Goal: Information Seeking & Learning: Learn about a topic

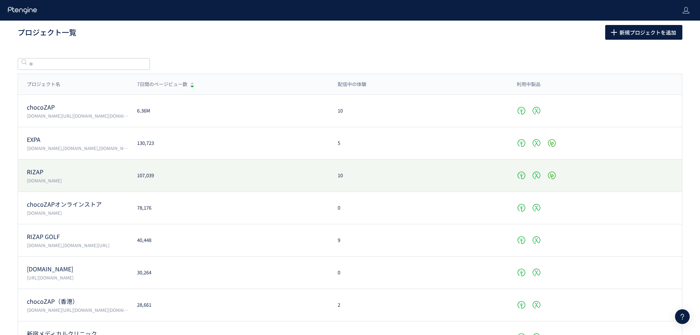
click at [534, 177] on div at bounding box center [594, 175] width 174 height 10
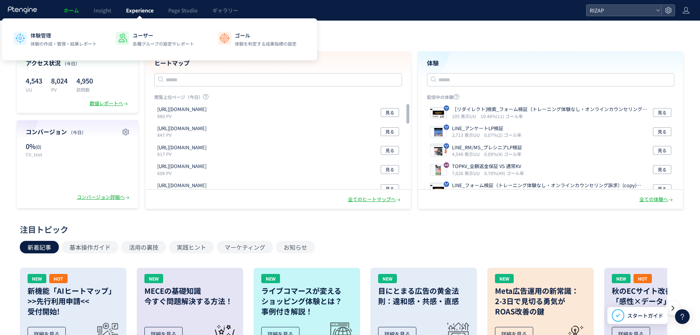
click at [130, 10] on span "Experience" at bounding box center [140, 10] width 28 height 7
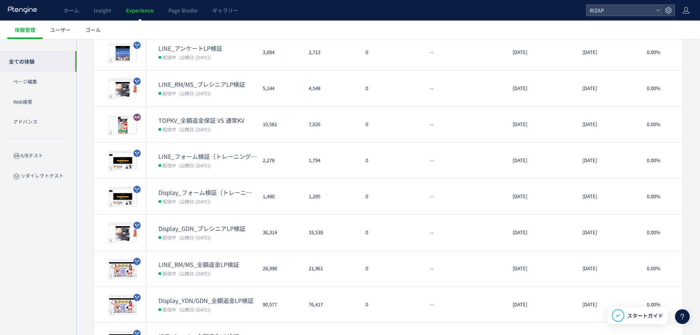
scroll to position [173, 0]
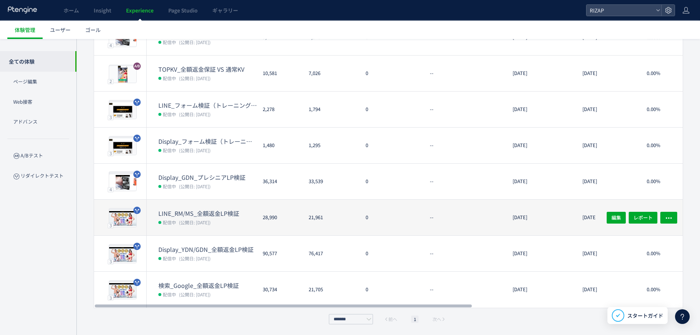
click at [228, 214] on dt "LINE_RM/MS_全額返金LP検証" at bounding box center [207, 213] width 98 height 8
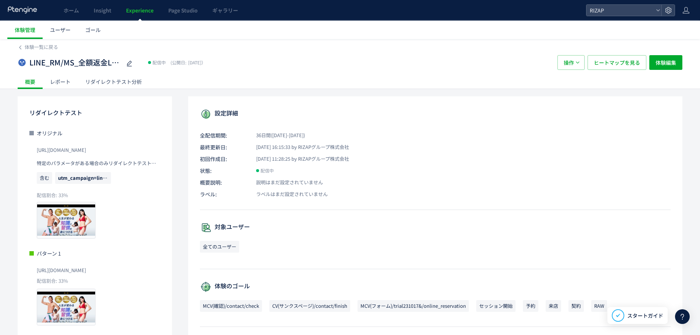
click at [116, 84] on div "リダイレクトテスト分析" at bounding box center [113, 81] width 71 height 15
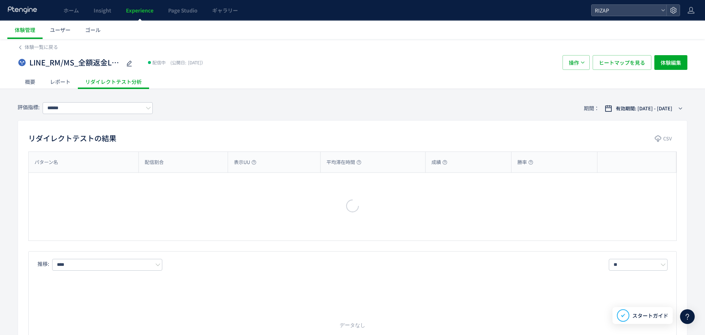
type input "**********"
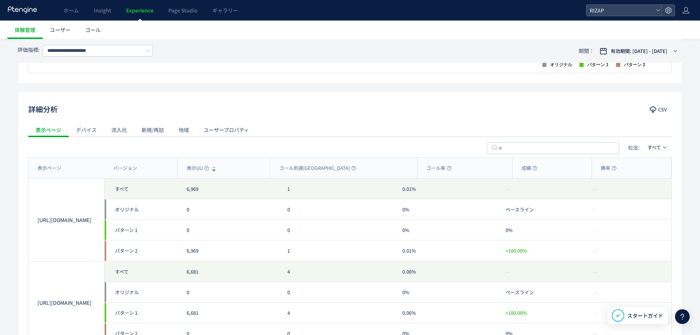
scroll to position [343, 0]
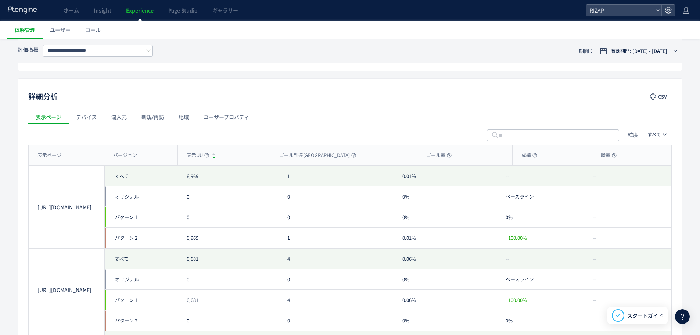
click at [210, 118] on div "ユーザープロパティ" at bounding box center [226, 116] width 60 height 15
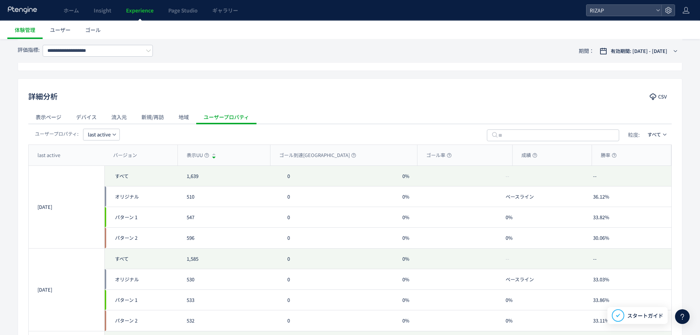
click at [106, 137] on span "last active" at bounding box center [99, 135] width 23 height 12
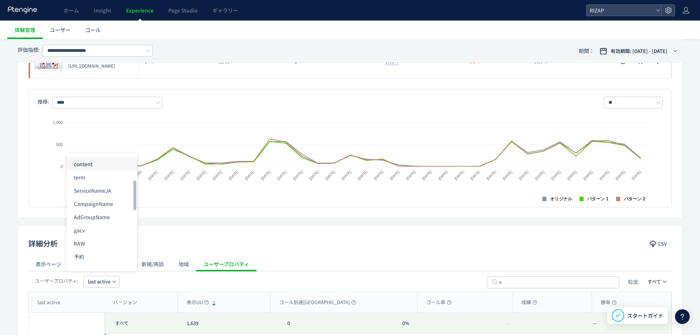
scroll to position [98, 0]
click at [103, 198] on li "gacv" at bounding box center [101, 197] width 71 height 13
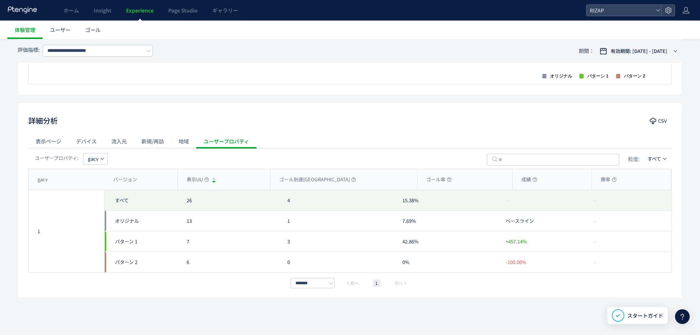
scroll to position [319, 0]
click at [104, 158] on icon "button" at bounding box center [102, 158] width 4 height 4
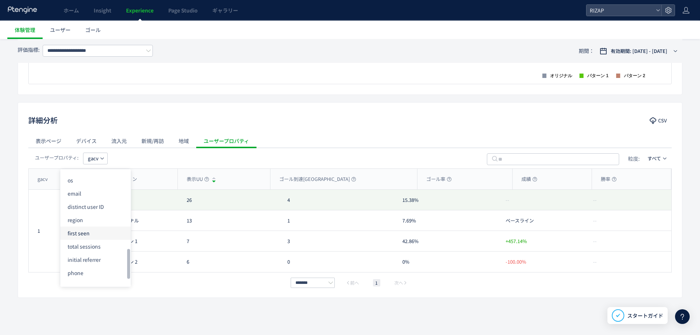
scroll to position [275, 0]
click at [94, 210] on li "distinct user ID" at bounding box center [95, 208] width 71 height 13
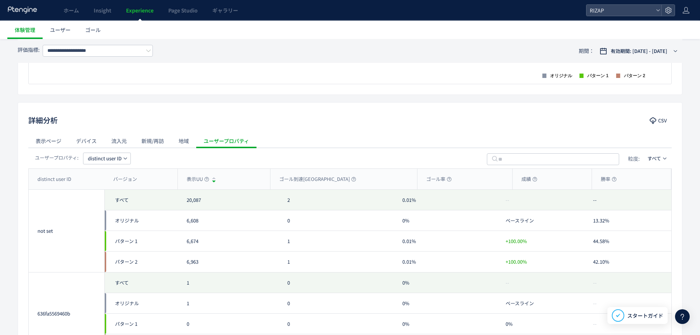
click at [106, 162] on span "distinct user ID" at bounding box center [105, 158] width 34 height 12
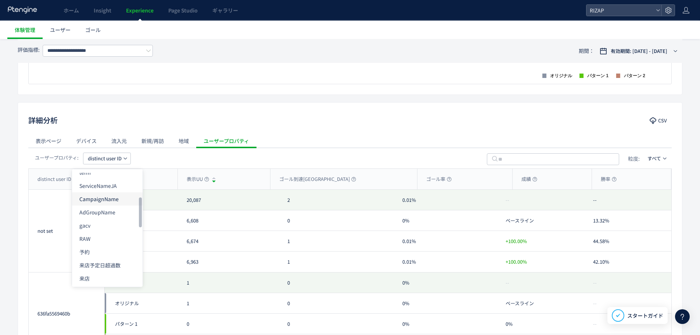
scroll to position [98, 0]
click at [108, 214] on li "gacv" at bounding box center [107, 213] width 71 height 13
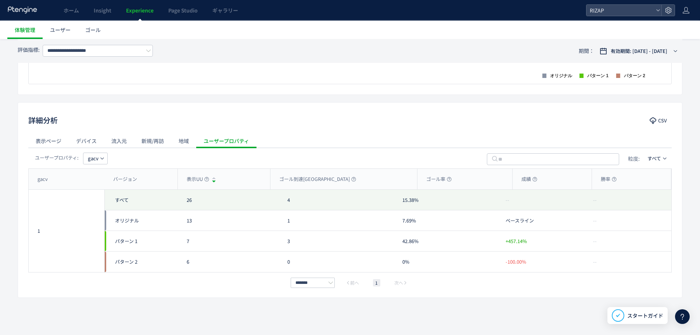
click at [100, 164] on button "gacv" at bounding box center [95, 158] width 25 height 12
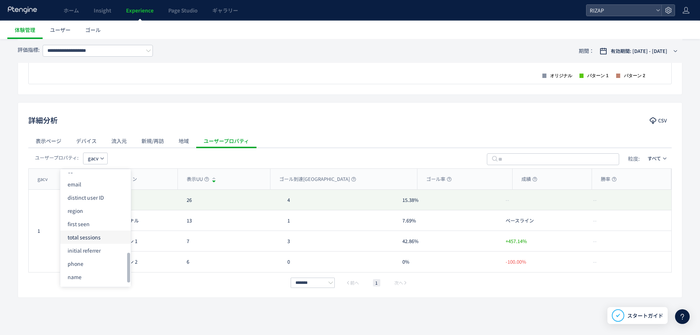
scroll to position [300, 0]
click at [87, 188] on li "distinct user ID" at bounding box center [95, 183] width 71 height 13
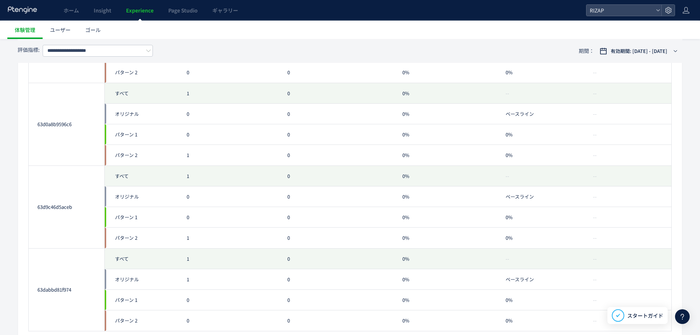
scroll to position [1062, 0]
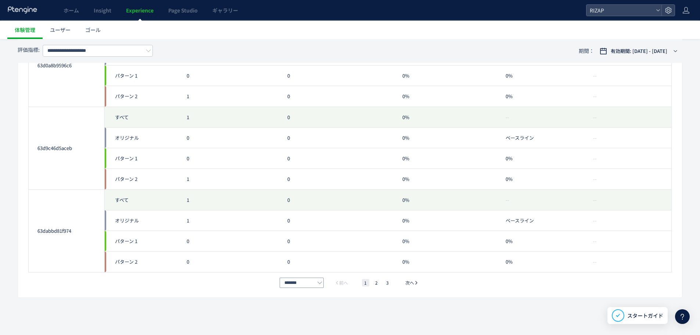
click at [318, 284] on icon "pagination" at bounding box center [319, 282] width 5 height 5
click at [314, 267] on span "100件/ページ" at bounding box center [302, 269] width 31 height 7
type input "********"
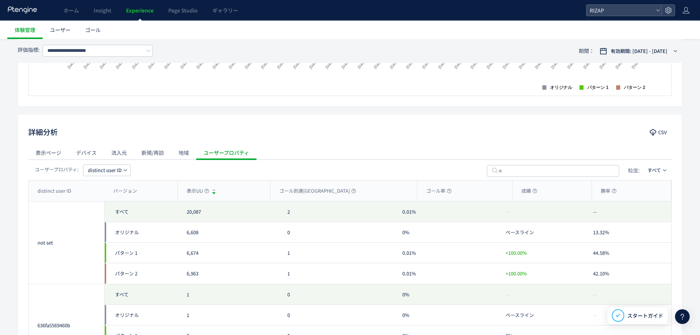
scroll to position [352, 0]
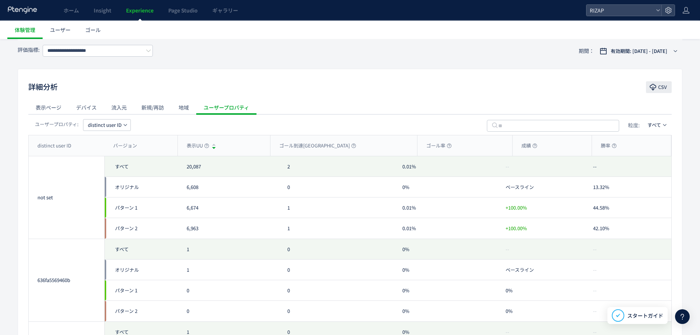
click at [666, 86] on span "CSV" at bounding box center [662, 87] width 9 height 12
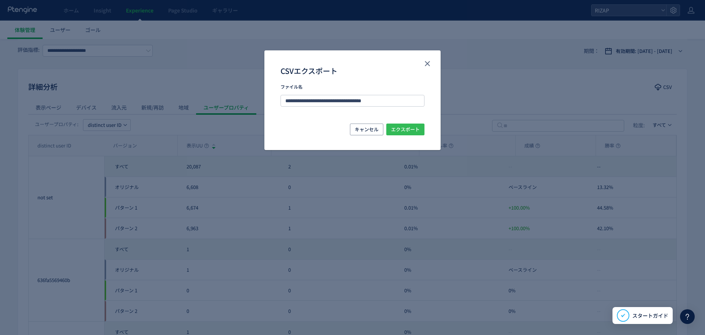
click at [421, 129] on button "エクスポート" at bounding box center [405, 129] width 38 height 12
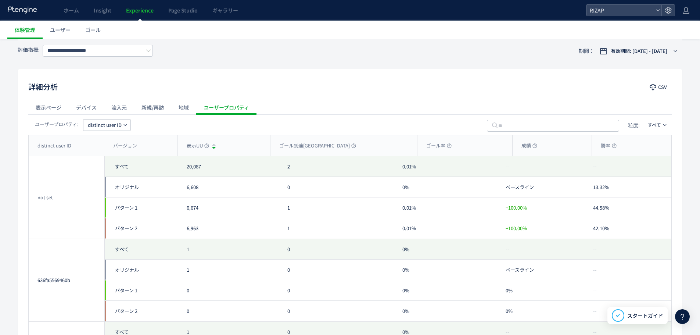
click at [300, 88] on div "詳細分析 CSV" at bounding box center [350, 87] width 664 height 13
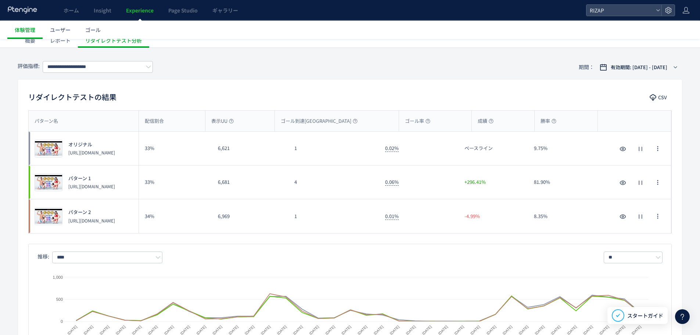
scroll to position [0, 0]
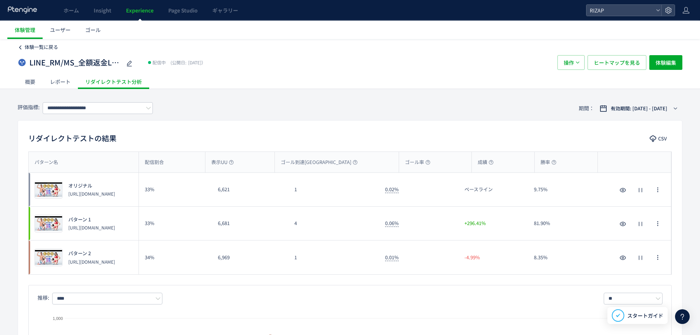
click at [41, 47] on span "体験一覧に戻る" at bounding box center [41, 46] width 33 height 7
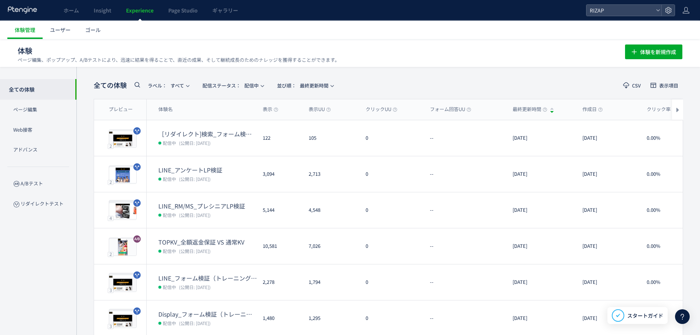
click at [135, 85] on use at bounding box center [137, 85] width 6 height 6
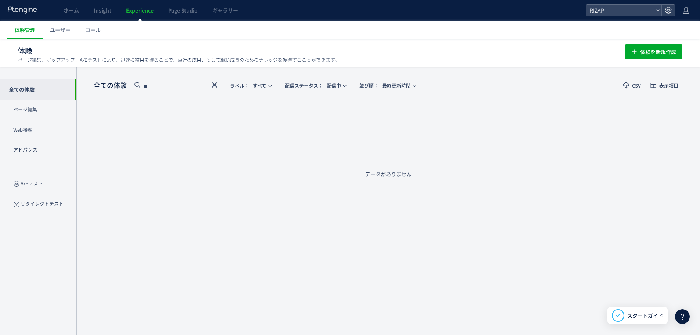
type input "*"
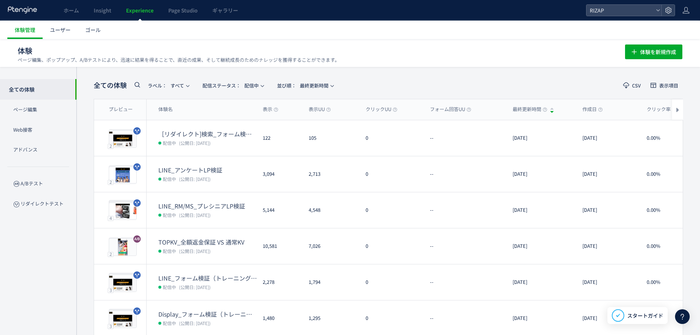
scroll to position [0, 10]
click at [140, 88] on icon at bounding box center [137, 84] width 9 height 9
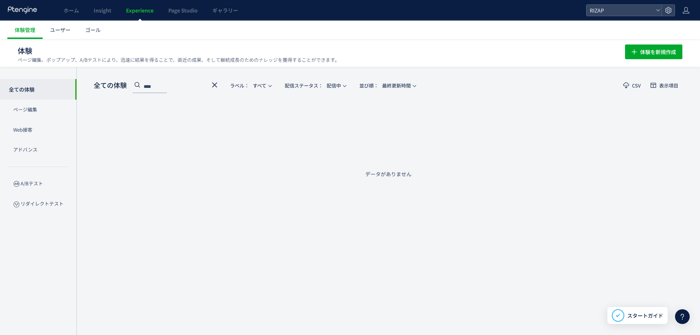
scroll to position [0, 0]
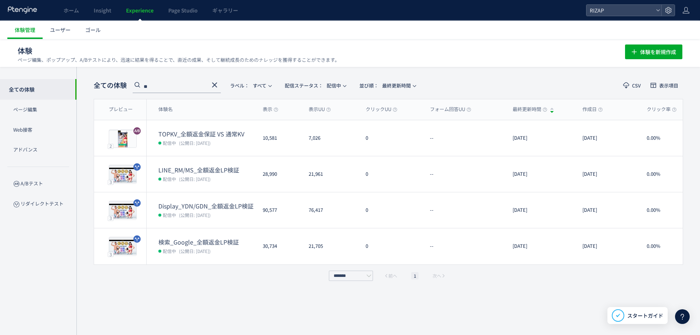
type input "**"
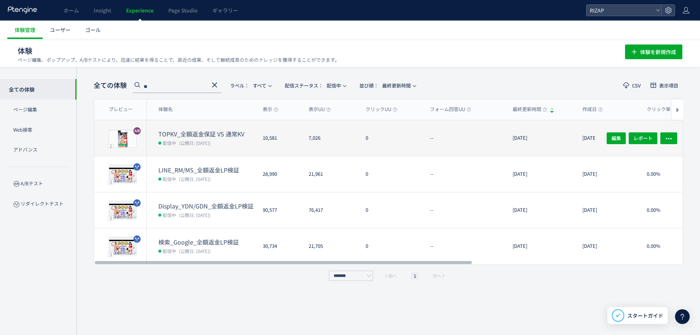
click at [223, 130] on dt "TOPKV_全額返金保証 VS 通常KV" at bounding box center [207, 134] width 98 height 8
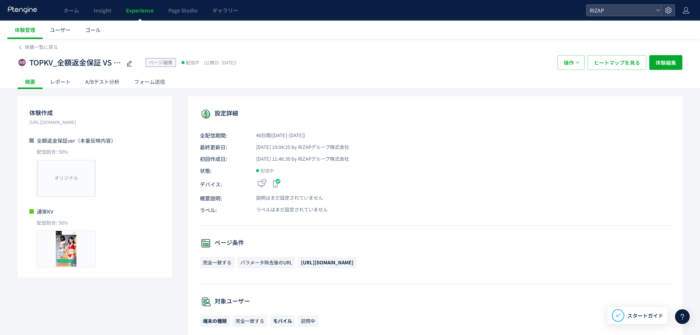
click at [113, 79] on div "A/Bテスト分析" at bounding box center [102, 81] width 49 height 15
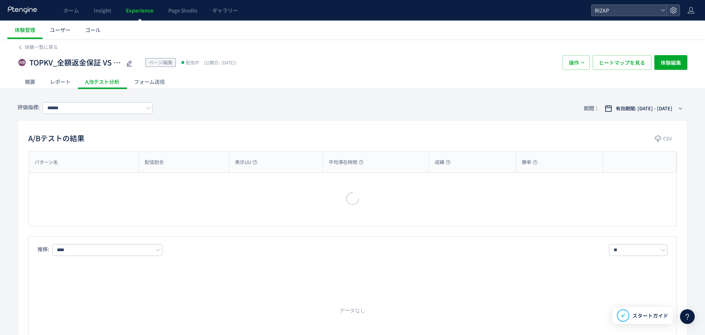
type input "**********"
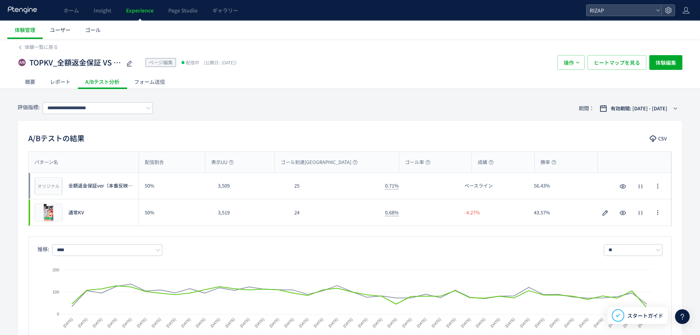
click at [163, 82] on div "フォーム送信" at bounding box center [150, 81] width 46 height 15
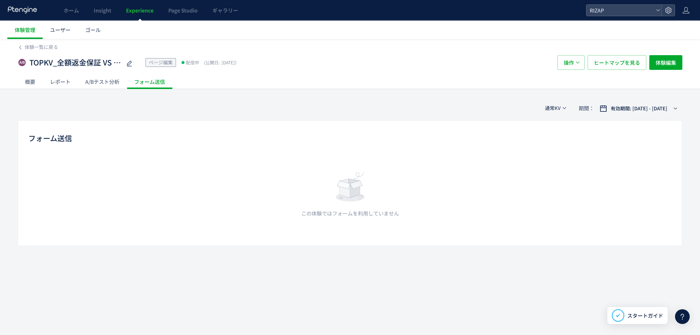
click at [100, 78] on div "A/Bテスト分析" at bounding box center [102, 81] width 49 height 15
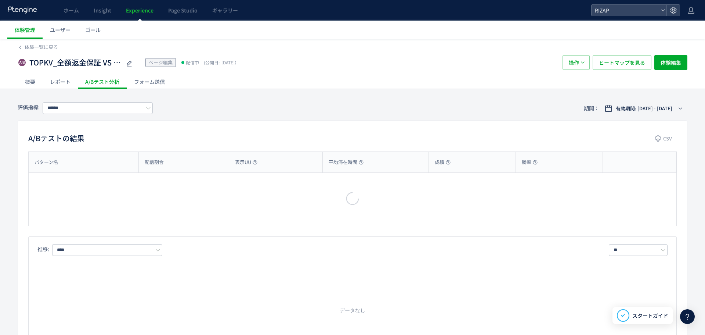
type input "**********"
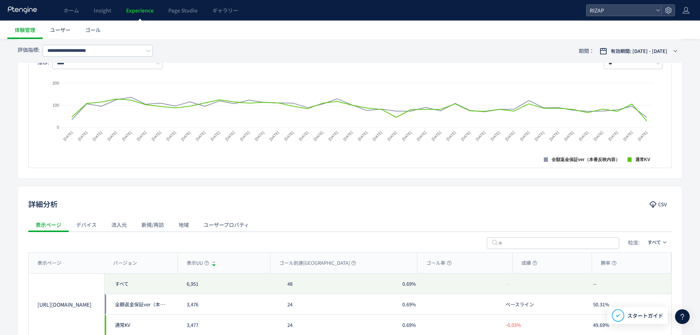
scroll to position [196, 0]
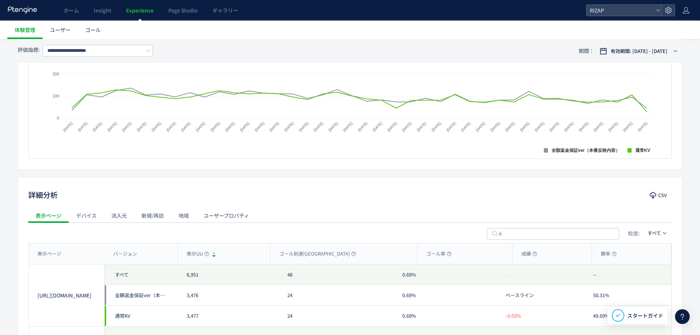
click at [229, 216] on div "ユーザープロパティ" at bounding box center [226, 215] width 60 height 15
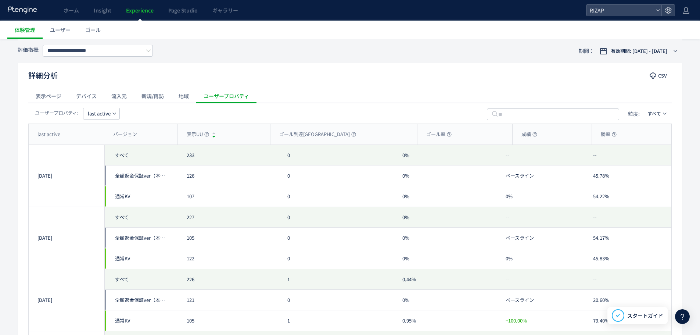
scroll to position [318, 0]
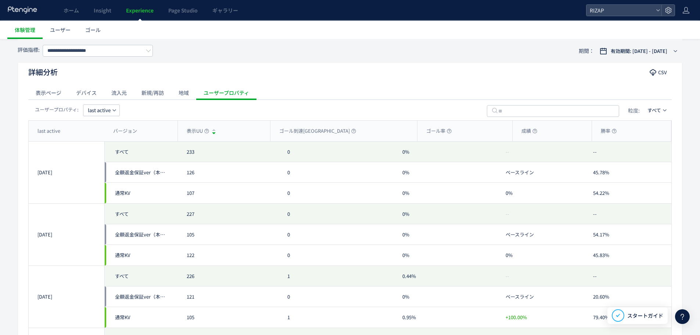
click at [111, 114] on button "last active" at bounding box center [101, 110] width 37 height 12
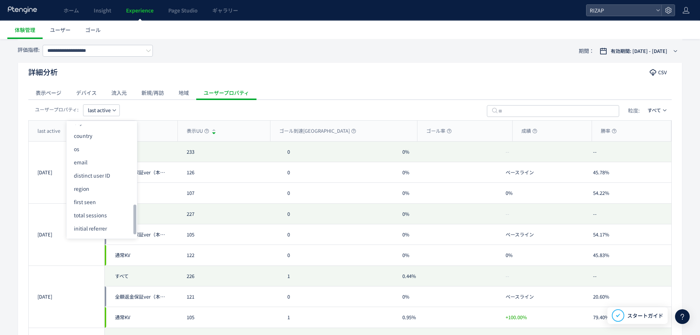
scroll to position [300, 0]
click at [95, 233] on li "created_at" at bounding box center [101, 227] width 71 height 13
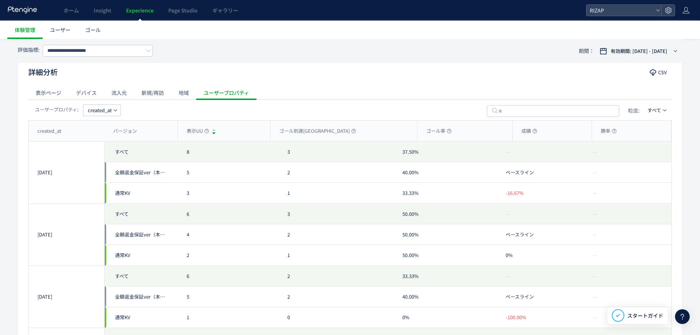
click at [107, 111] on span "created_at" at bounding box center [100, 110] width 24 height 12
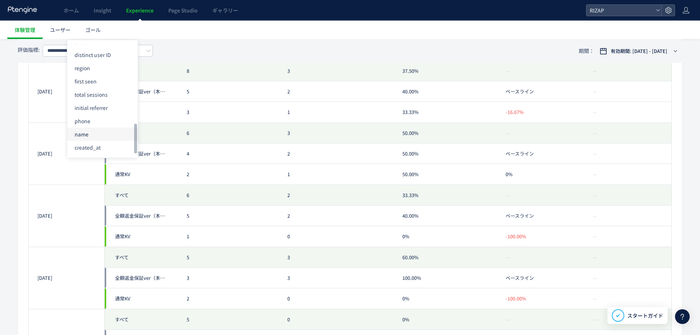
scroll to position [367, 0]
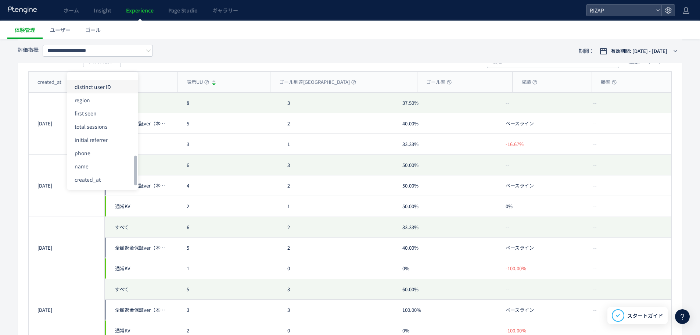
click at [109, 92] on li "distinct user ID" at bounding box center [102, 86] width 71 height 13
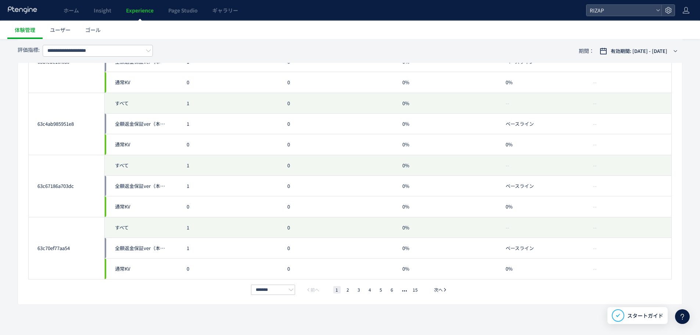
scroll to position [808, 0]
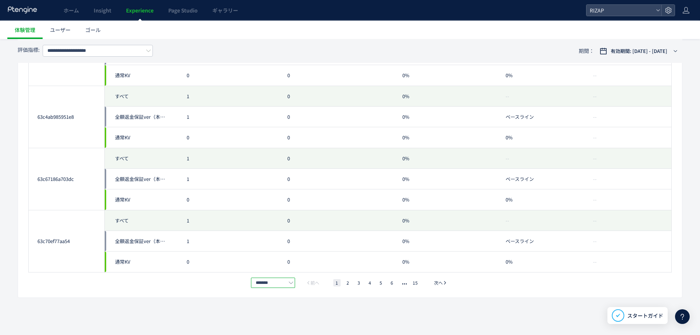
click at [280, 282] on input "*******" at bounding box center [273, 282] width 44 height 10
click at [276, 265] on span "100件/ページ" at bounding box center [274, 263] width 31 height 7
type input "********"
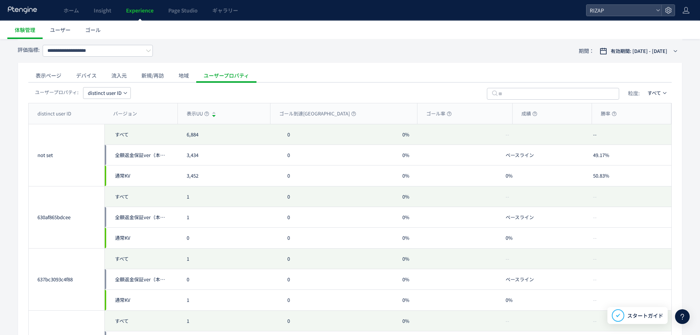
scroll to position [268, 0]
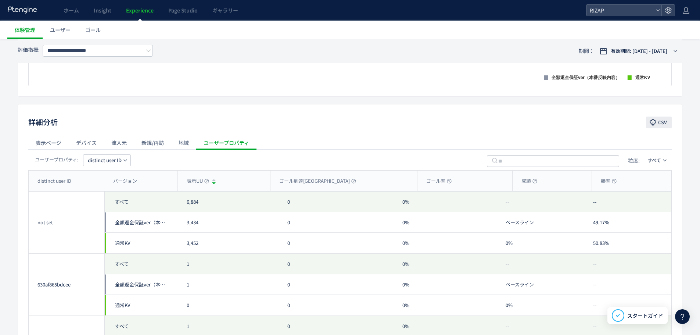
click at [668, 120] on button "CSV" at bounding box center [659, 122] width 26 height 12
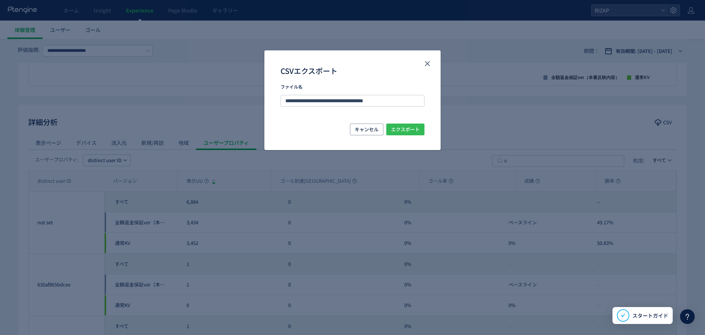
click at [414, 130] on span "エクスポート" at bounding box center [405, 129] width 29 height 12
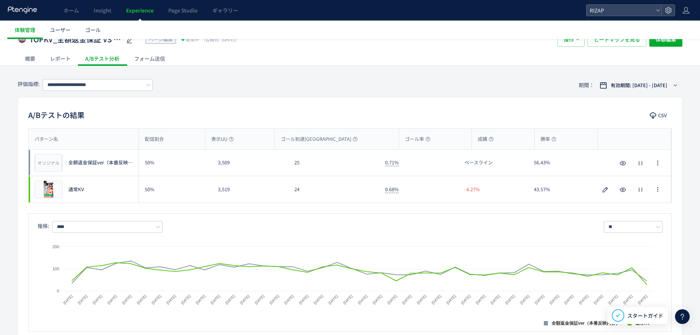
scroll to position [0, 0]
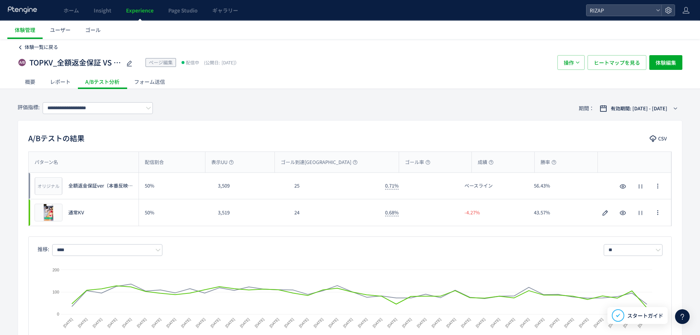
click at [22, 46] on icon at bounding box center [20, 47] width 5 height 5
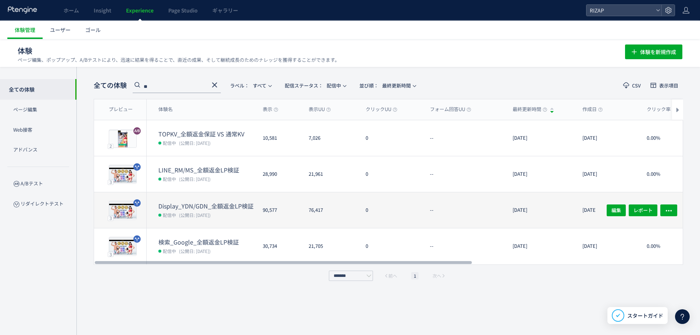
click at [231, 200] on div "Display_YDN/GDN_全額返金LP検証 配信中 (公開日: 2025/08/26)" at bounding box center [202, 210] width 110 height 36
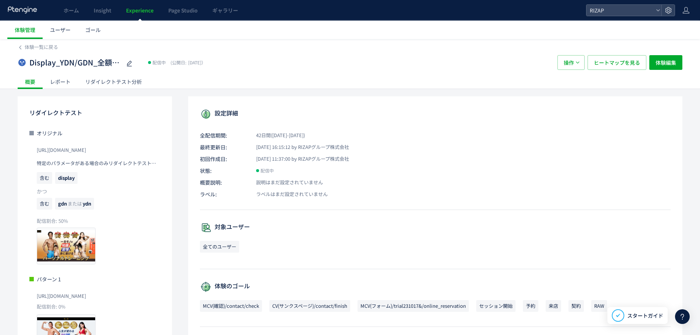
click at [127, 81] on div "リダイレクトテスト分析" at bounding box center [113, 81] width 71 height 15
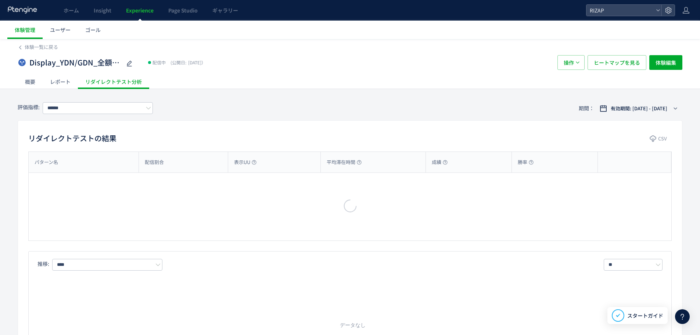
type input "**********"
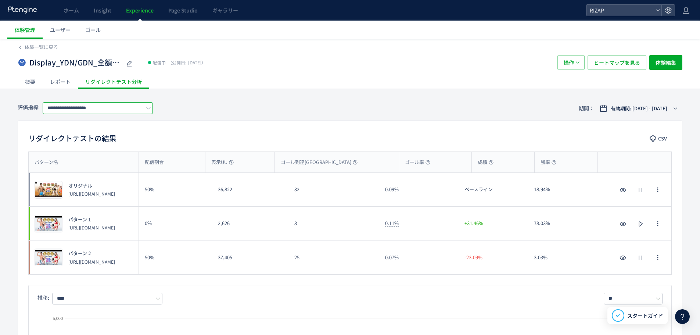
click at [132, 109] on input "**********" at bounding box center [98, 108] width 110 height 12
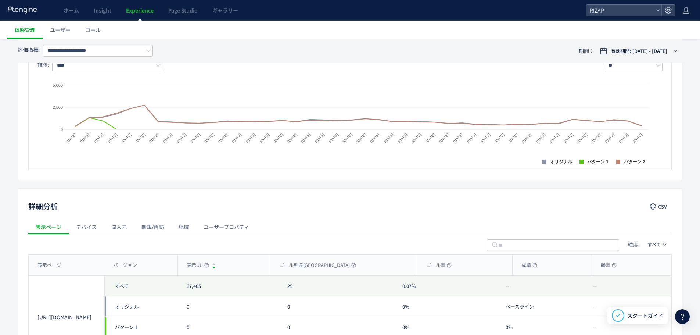
scroll to position [294, 0]
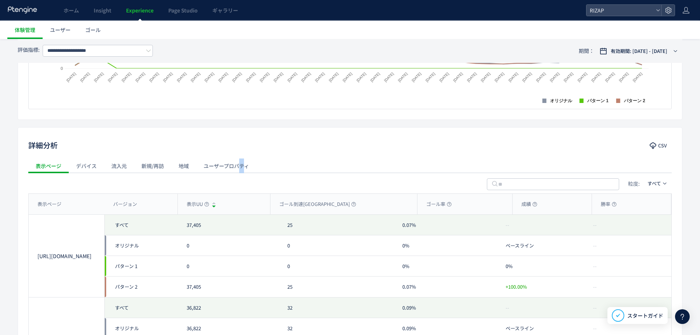
click at [241, 170] on div "ユーザープロパティ" at bounding box center [226, 165] width 60 height 15
click at [99, 181] on span "last active" at bounding box center [99, 183] width 23 height 12
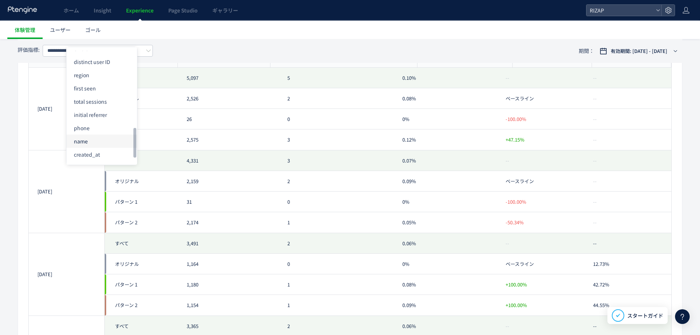
scroll to position [275, 0]
click at [105, 83] on li "distinct user ID" at bounding box center [101, 86] width 71 height 13
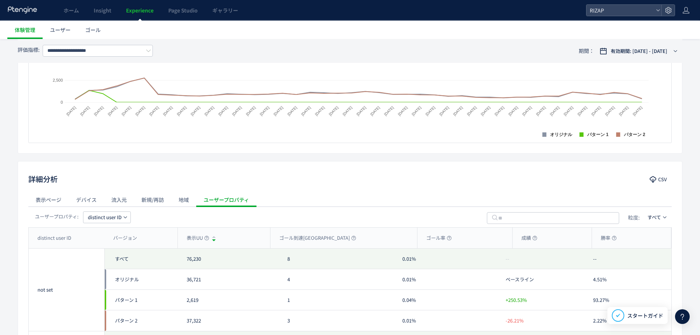
scroll to position [269, 0]
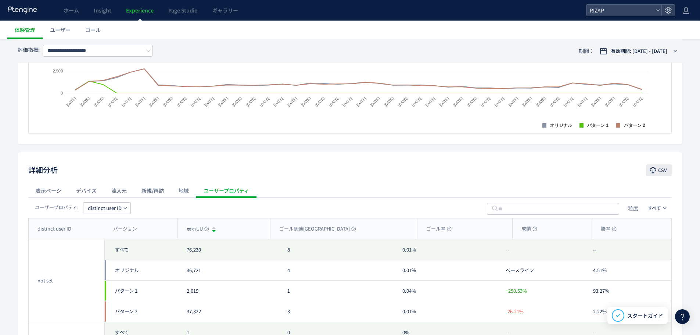
click at [666, 171] on span "CSV" at bounding box center [662, 170] width 9 height 12
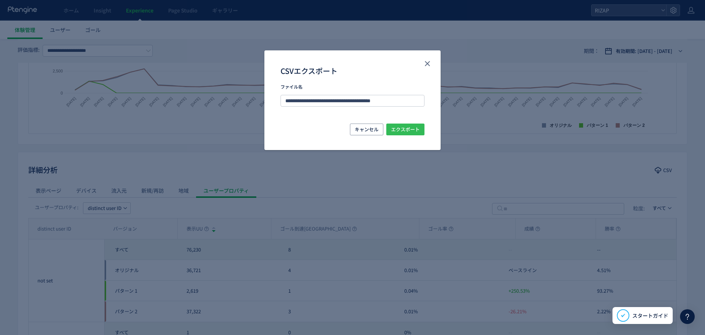
click at [404, 128] on span "エクスポート" at bounding box center [405, 129] width 29 height 12
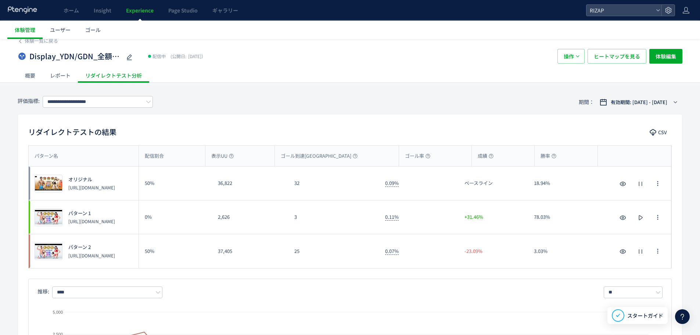
scroll to position [0, 0]
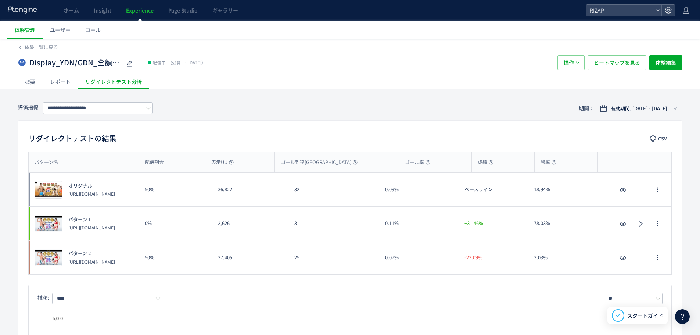
click at [31, 42] on div "体験一覧に戻る" at bounding box center [350, 45] width 664 height 12
click at [36, 45] on span "体験一覧に戻る" at bounding box center [41, 46] width 33 height 7
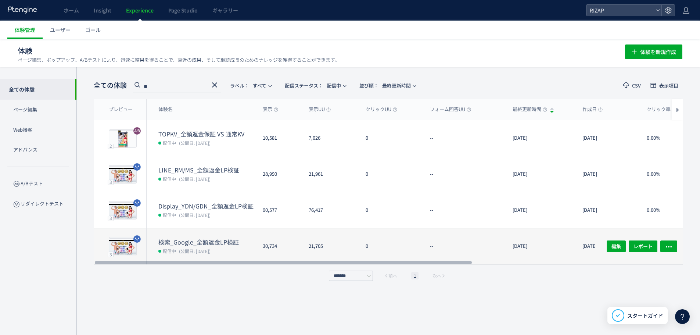
click at [214, 242] on dt "検索_Google_全額返金LP検証" at bounding box center [207, 242] width 98 height 8
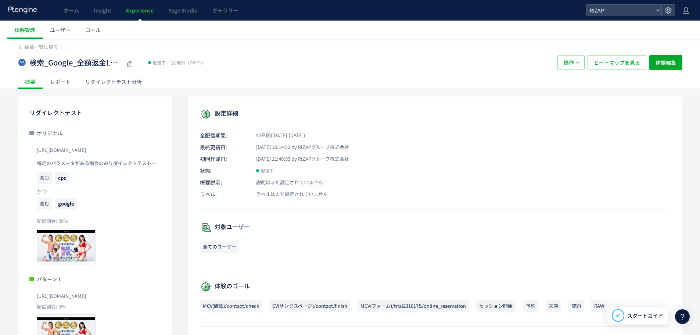
click at [104, 83] on div "リダイレクトテスト分析" at bounding box center [113, 81] width 71 height 15
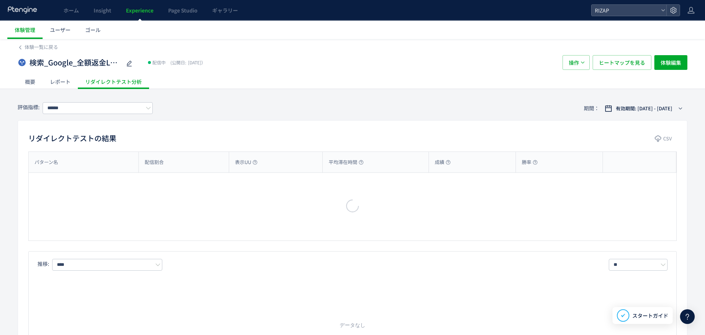
type input "**********"
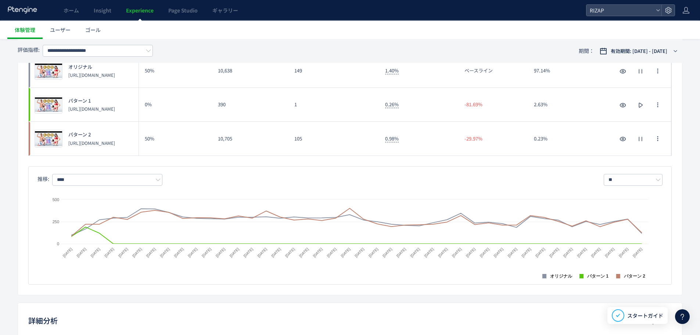
scroll to position [196, 0]
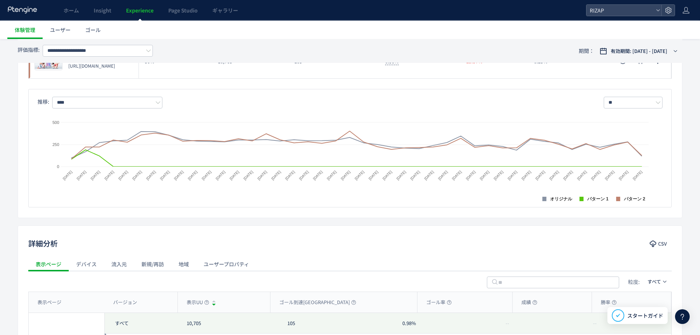
click at [214, 268] on div "ユーザープロパティ" at bounding box center [226, 263] width 60 height 15
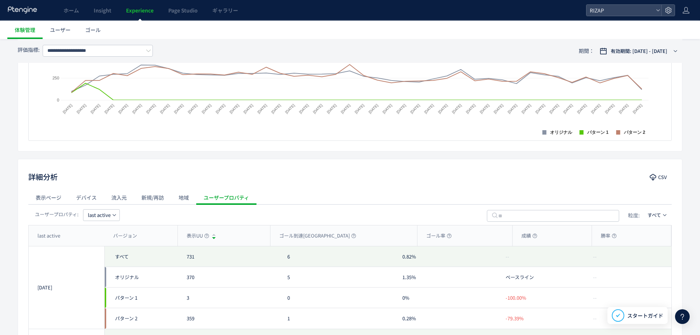
scroll to position [343, 0]
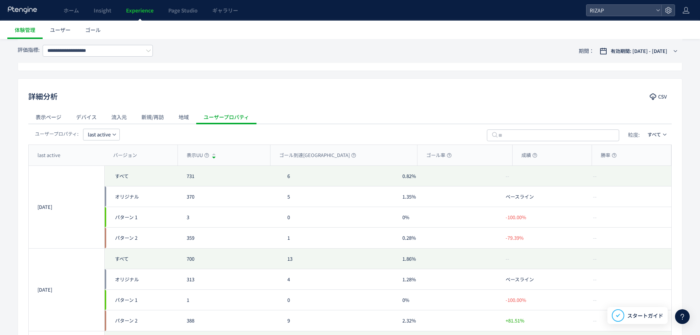
click at [94, 135] on span "last active" at bounding box center [99, 135] width 23 height 12
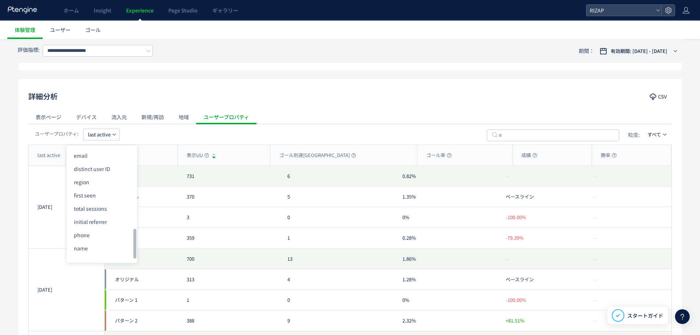
scroll to position [300, 0]
click at [112, 155] on li "distinct user ID" at bounding box center [101, 159] width 71 height 13
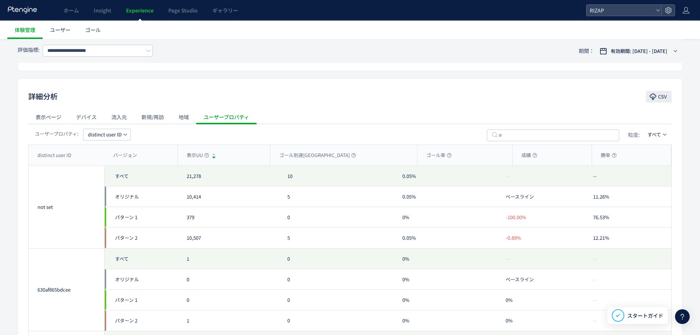
click at [662, 97] on span "CSV" at bounding box center [662, 97] width 9 height 12
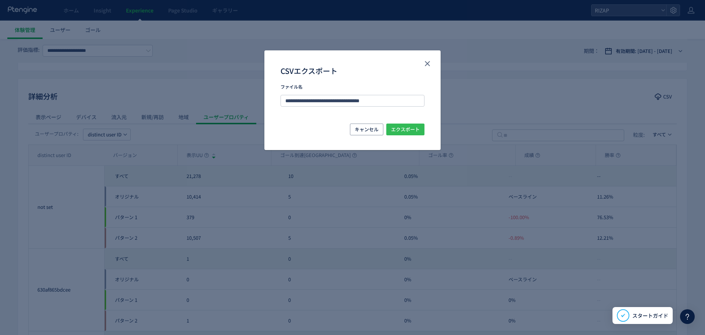
click at [418, 132] on span "エクスポート" at bounding box center [405, 129] width 29 height 12
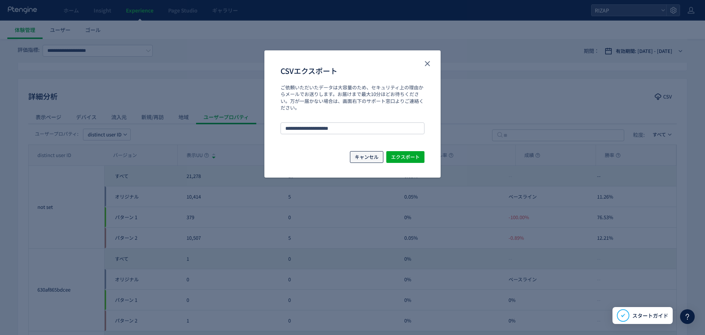
click at [359, 154] on span "キャンセル" at bounding box center [367, 157] width 24 height 12
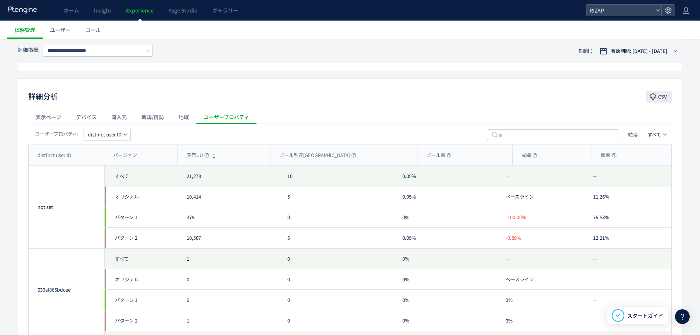
click at [649, 95] on icon "button" at bounding box center [652, 96] width 7 height 7
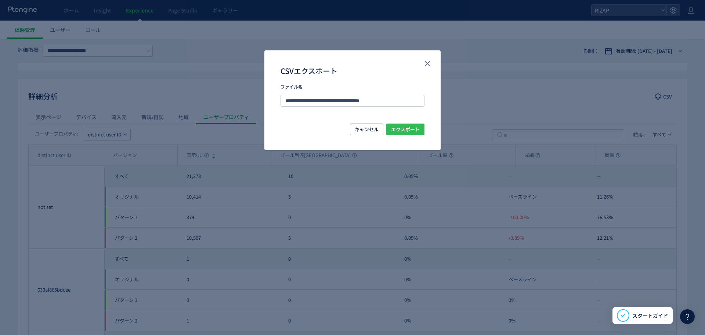
click at [412, 127] on span "エクスポート" at bounding box center [405, 129] width 29 height 12
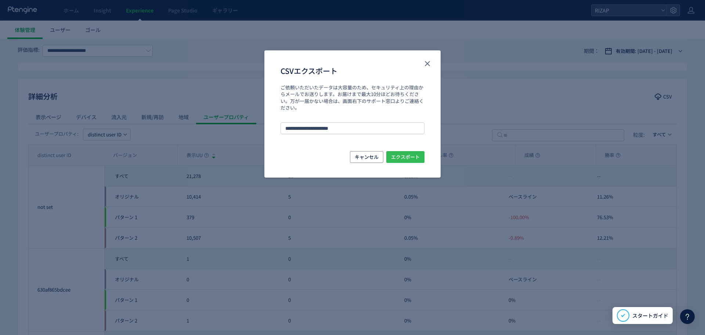
click at [402, 156] on span "エクスポート" at bounding box center [405, 157] width 29 height 12
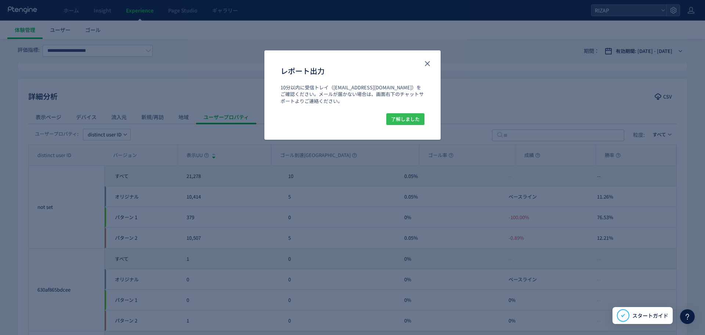
click at [407, 119] on span "了解しました" at bounding box center [405, 119] width 29 height 12
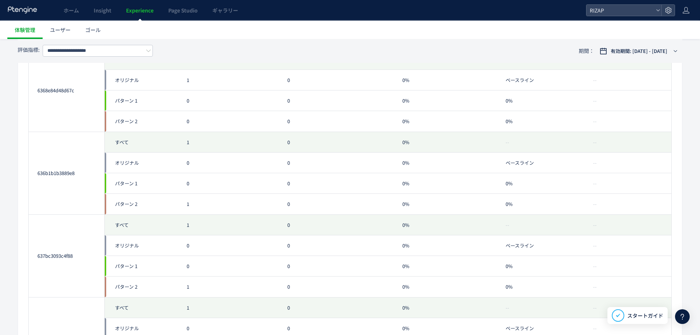
scroll to position [1062, 0]
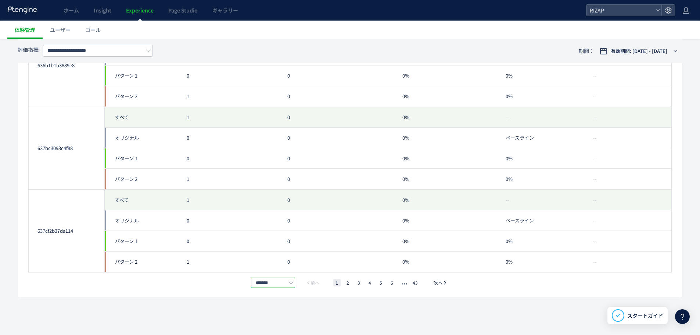
click at [269, 282] on input "*******" at bounding box center [273, 282] width 44 height 10
click at [283, 264] on li "100件/ページ" at bounding box center [274, 270] width 46 height 12
type input "********"
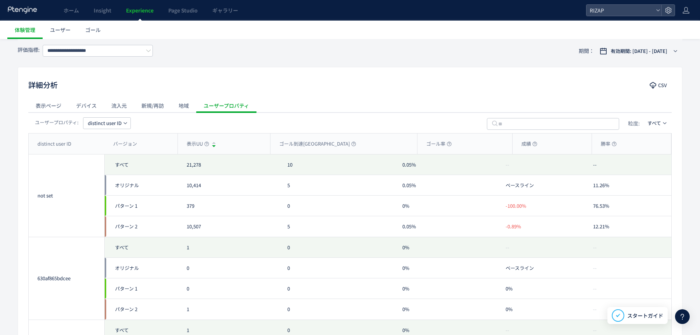
scroll to position [288, 0]
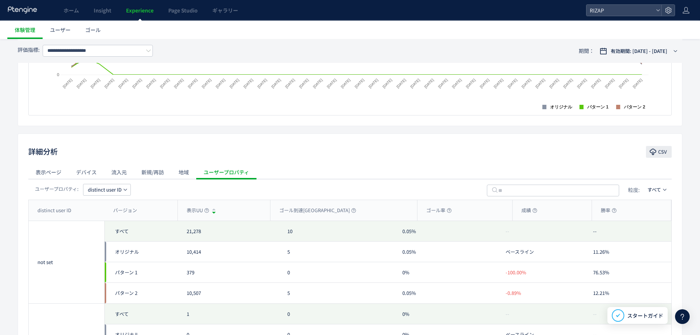
click at [662, 154] on span "CSV" at bounding box center [662, 152] width 9 height 12
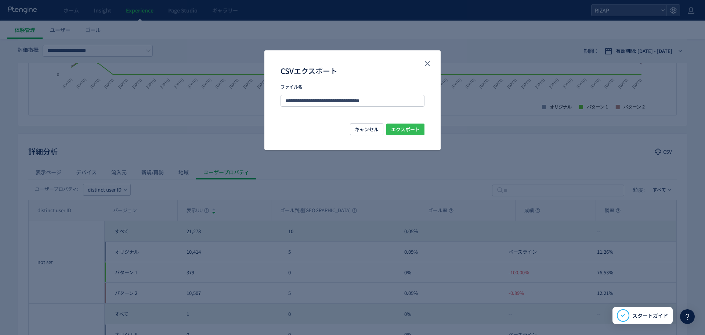
click at [411, 127] on span "エクスポート" at bounding box center [405, 129] width 29 height 12
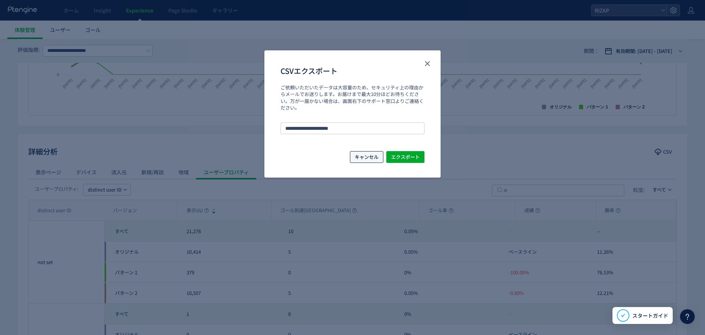
click at [375, 153] on span "キャンセル" at bounding box center [367, 157] width 24 height 12
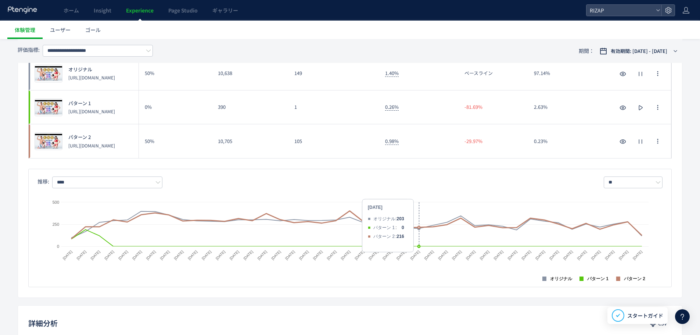
scroll to position [0, 0]
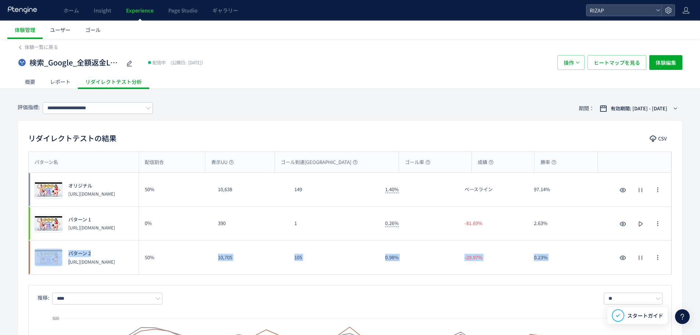
drag, startPoint x: 70, startPoint y: 259, endPoint x: 152, endPoint y: 271, distance: 82.8
click at [153, 271] on div "プレビュー パターン 2 https://lp.rizap.jp/lp/guarantee-250826/a/ 50% 10,705 105 0.98% -2…" at bounding box center [350, 257] width 642 height 34
click at [113, 270] on div "プレビュー パターン 2 https://lp.rizap.jp/lp/guarantee-250826/a/" at bounding box center [84, 257] width 110 height 34
drag, startPoint x: 69, startPoint y: 260, endPoint x: 89, endPoint y: 266, distance: 20.9
click at [89, 264] on p "[URL][DOMAIN_NAME]" at bounding box center [91, 261] width 47 height 6
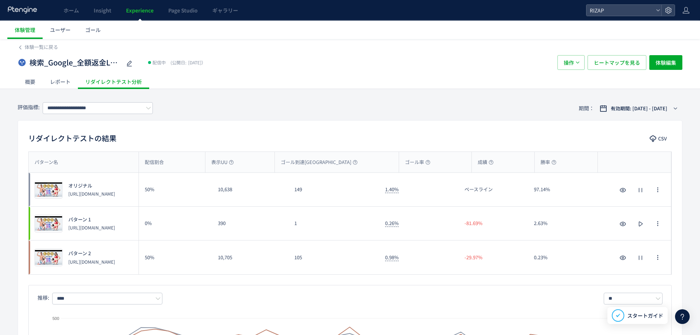
copy p "[URL][DOMAIN_NAME]"
click at [39, 46] on span "体験一覧に戻る" at bounding box center [41, 46] width 33 height 7
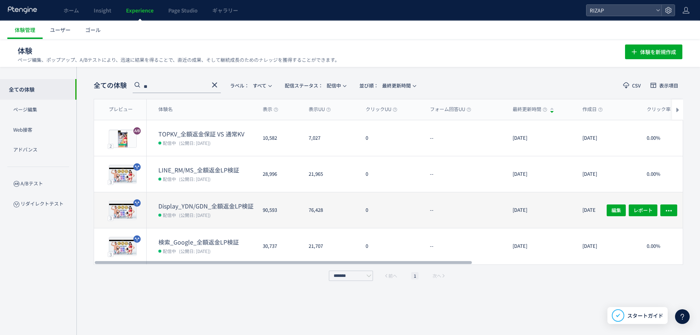
click at [202, 207] on dt "Display_YDN/GDN_全額返金LP検証" at bounding box center [207, 206] width 98 height 8
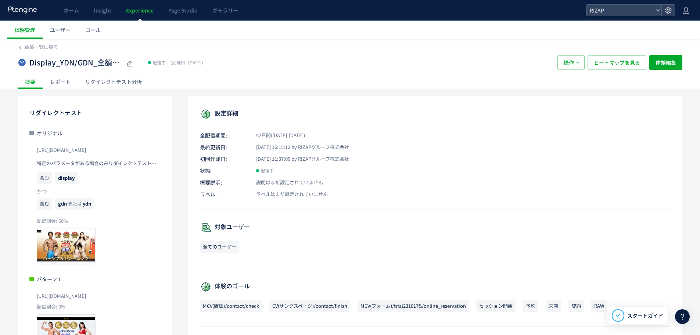
click at [98, 82] on div "リダイレクトテスト分析" at bounding box center [113, 81] width 71 height 15
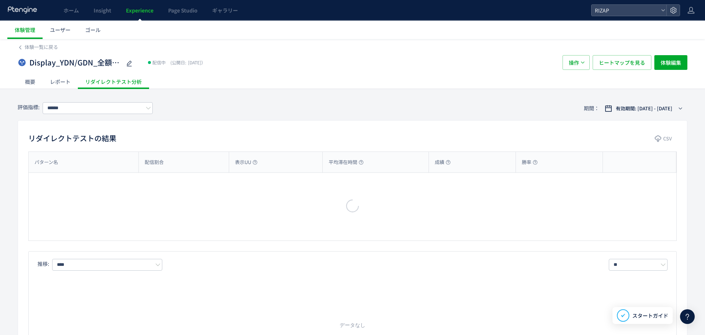
type input "**********"
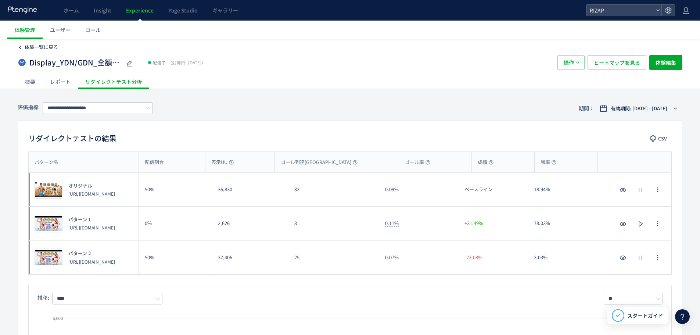
click at [32, 50] on span "体験一覧に戻る" at bounding box center [41, 46] width 33 height 7
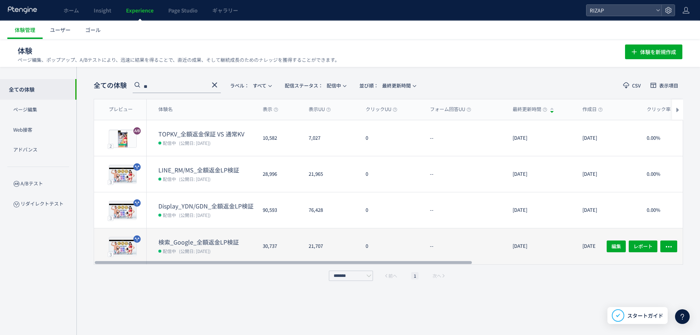
click at [193, 241] on dt "検索_Google_全額返金LP検証" at bounding box center [207, 242] width 98 height 8
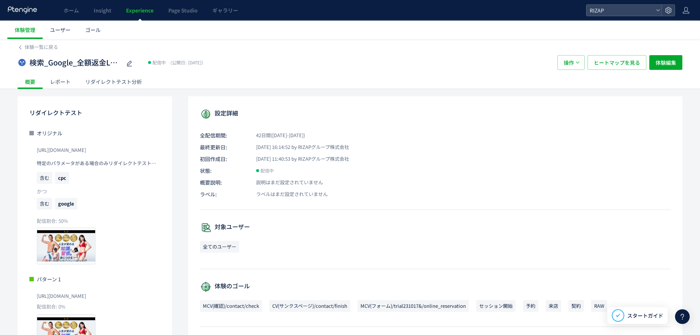
click at [139, 76] on div "リダイレクトテスト分析" at bounding box center [113, 81] width 71 height 15
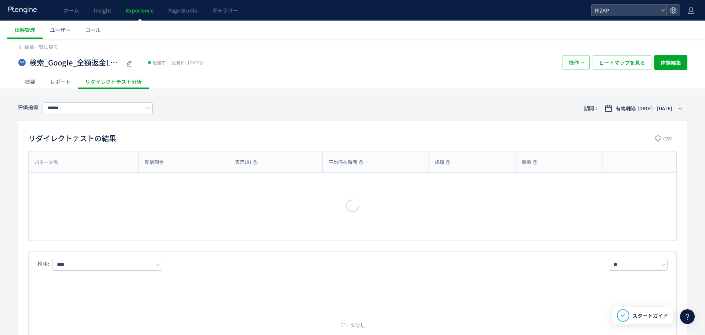
type input "**********"
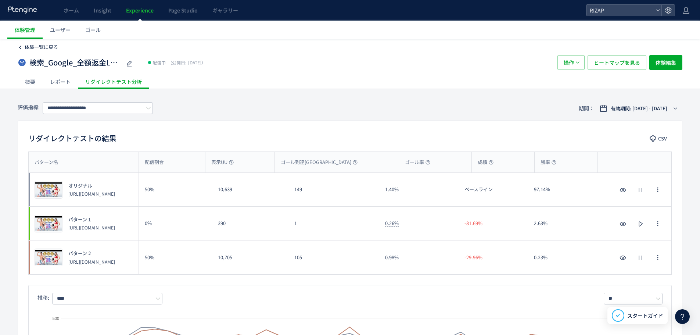
click at [47, 49] on span "体験一覧に戻る" at bounding box center [41, 46] width 33 height 7
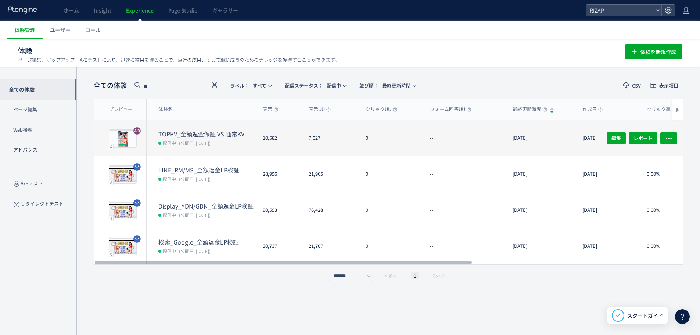
click at [213, 131] on dt "TOPKV_全額返金保証 VS 通常KV" at bounding box center [207, 134] width 98 height 8
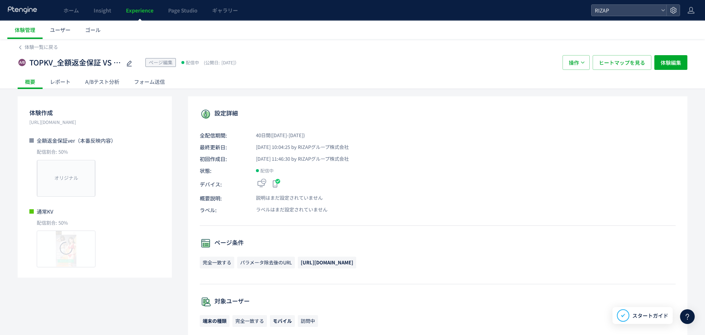
click at [213, 131] on div at bounding box center [352, 167] width 705 height 335
click at [136, 84] on div "フォーム送信" at bounding box center [150, 81] width 46 height 15
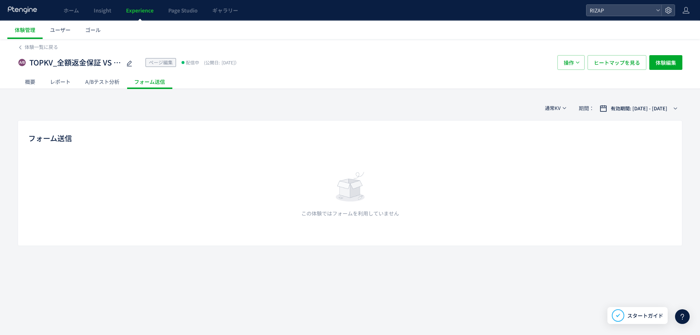
click at [112, 79] on div "A/Bテスト分析" at bounding box center [102, 81] width 49 height 15
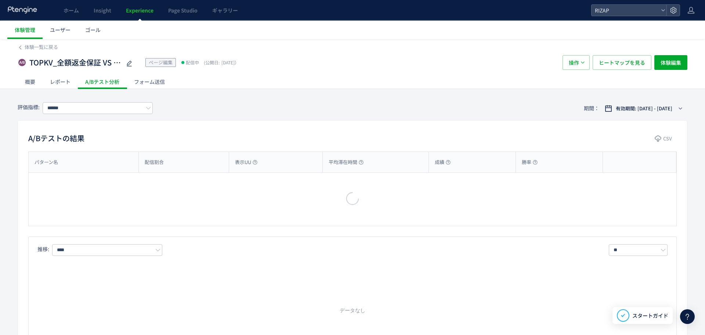
type input "**********"
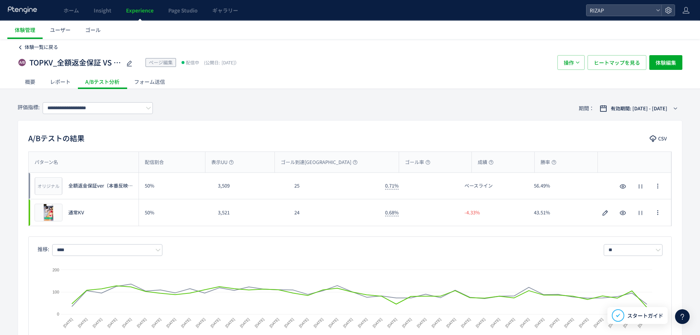
click at [49, 48] on span "体験一覧に戻る" at bounding box center [41, 46] width 33 height 7
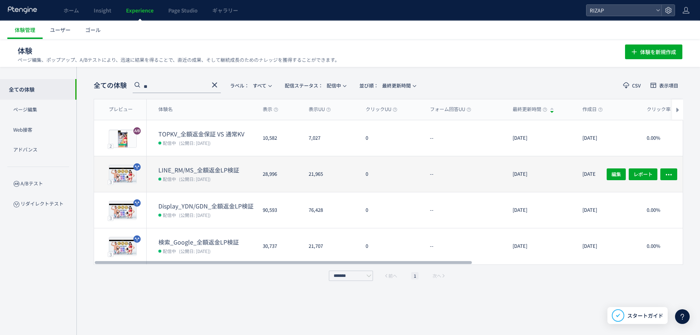
click at [210, 170] on dt "LINE_RM/MS_全額返金LP検証" at bounding box center [207, 170] width 98 height 8
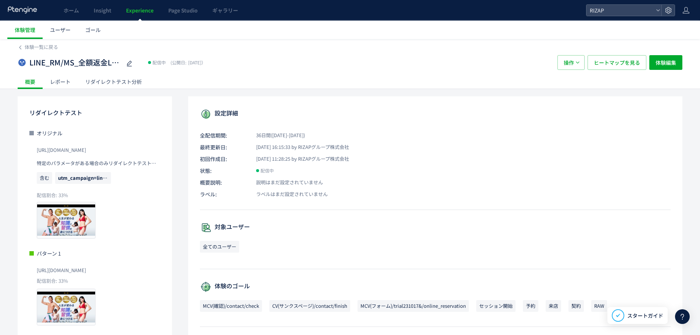
click at [97, 80] on div "リダイレクトテスト分析" at bounding box center [113, 81] width 71 height 15
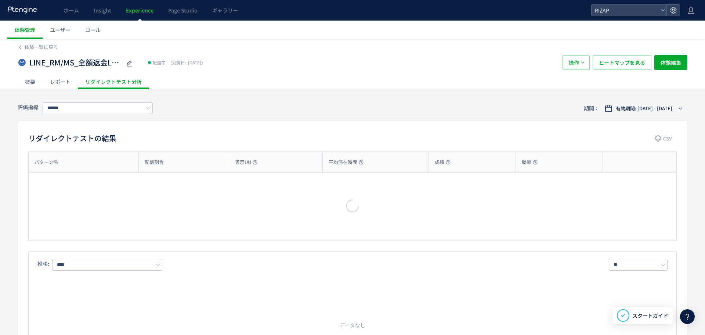
type input "**********"
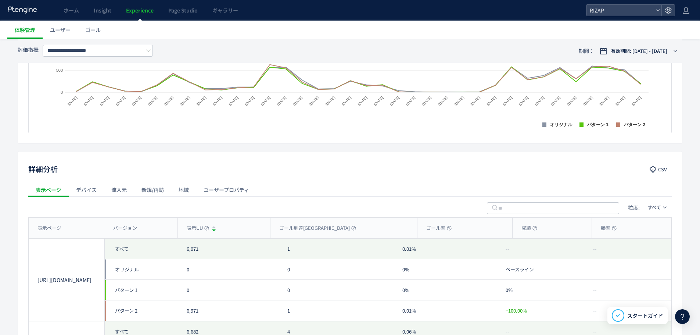
scroll to position [312, 0]
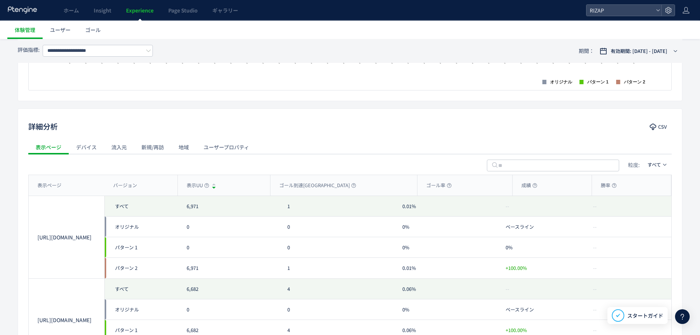
click at [248, 149] on div "ユーザープロパティ" at bounding box center [226, 147] width 60 height 15
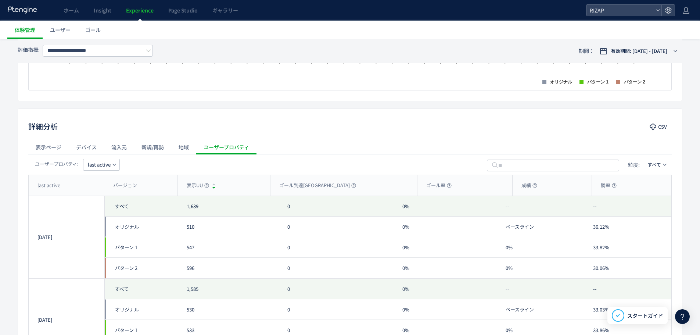
click at [112, 157] on div "ユーザープロパティ: last active 粒度: すべて" at bounding box center [349, 164] width 643 height 21
click at [104, 162] on span "last active" at bounding box center [99, 165] width 23 height 12
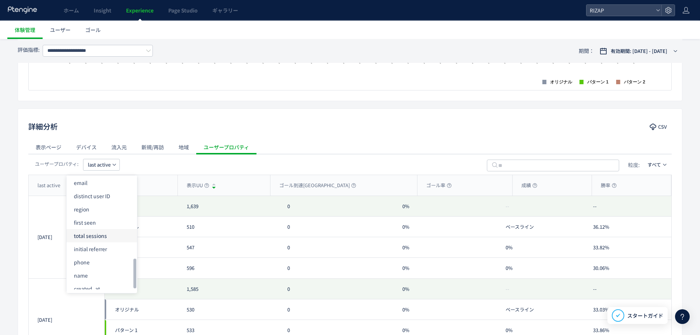
scroll to position [300, 0]
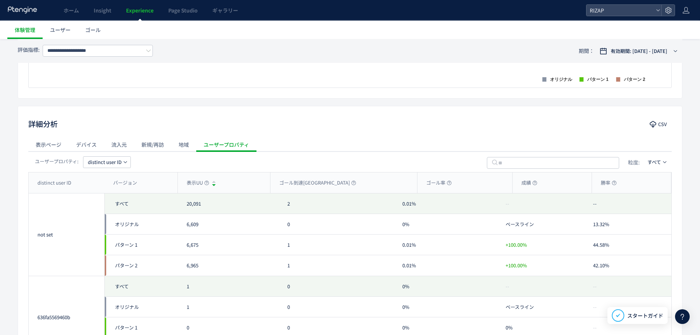
scroll to position [328, 0]
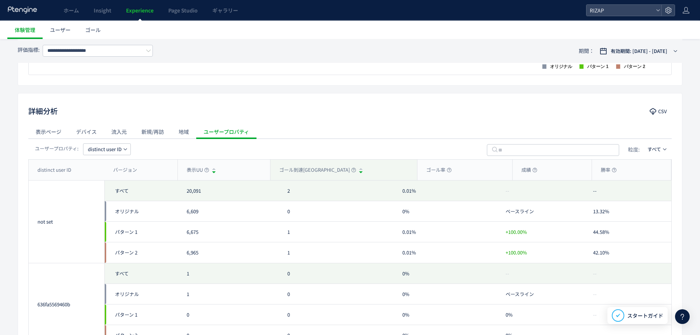
click at [359, 169] on div at bounding box center [361, 169] width 4 height 7
click at [331, 166] on div "ゴール到達[GEOGRAPHIC_DATA]" at bounding box center [343, 169] width 147 height 21
click at [359, 170] on div at bounding box center [361, 169] width 4 height 7
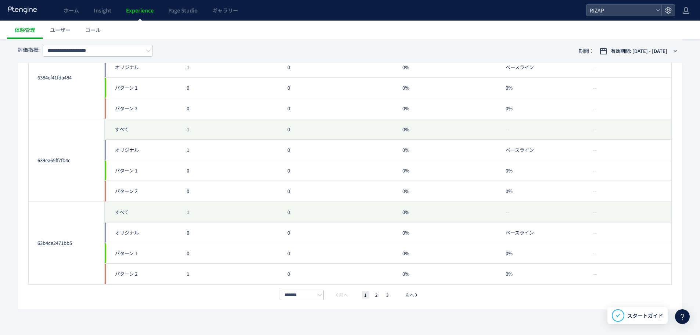
scroll to position [1062, 0]
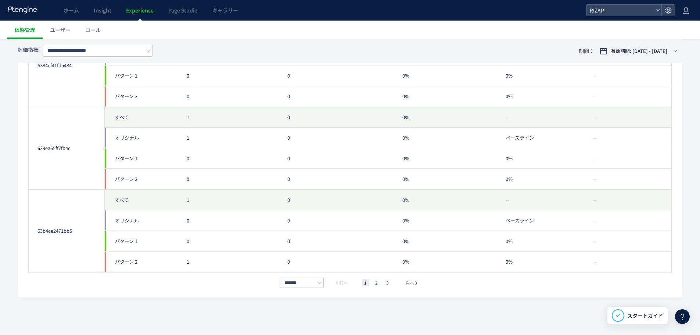
click at [376, 284] on li "2" at bounding box center [376, 282] width 7 height 7
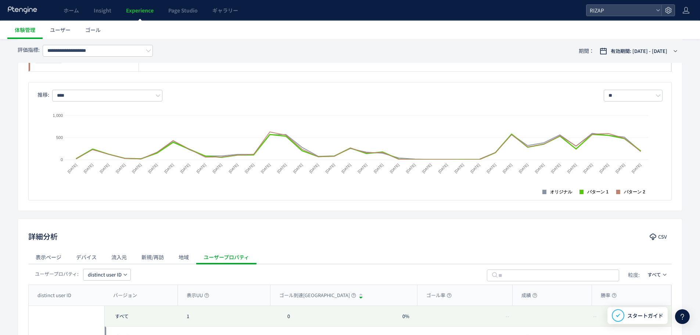
scroll to position [108, 0]
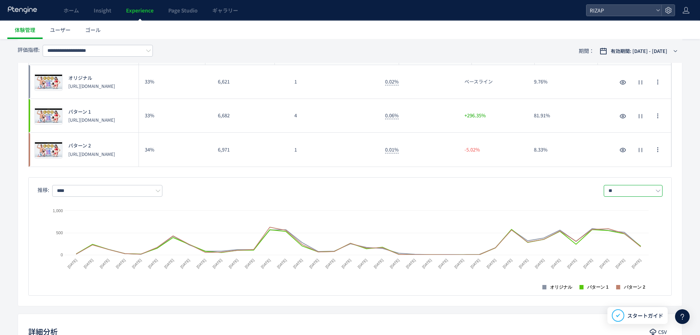
click at [637, 194] on input "**" at bounding box center [632, 191] width 59 height 12
click at [528, 194] on div "推移: **** ** 日別 週別 月別" at bounding box center [349, 191] width 625 height 12
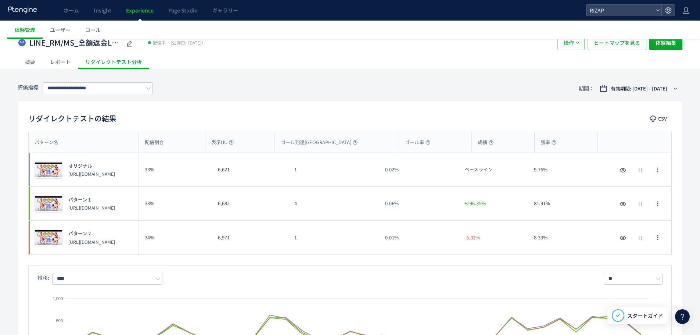
scroll to position [0, 0]
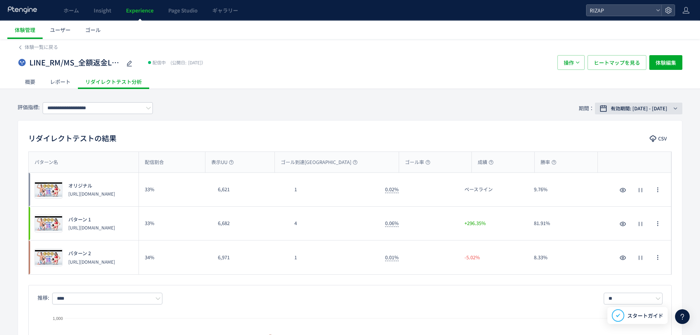
click at [635, 105] on span "有効期間: [DATE] - [DATE]" at bounding box center [638, 108] width 57 height 7
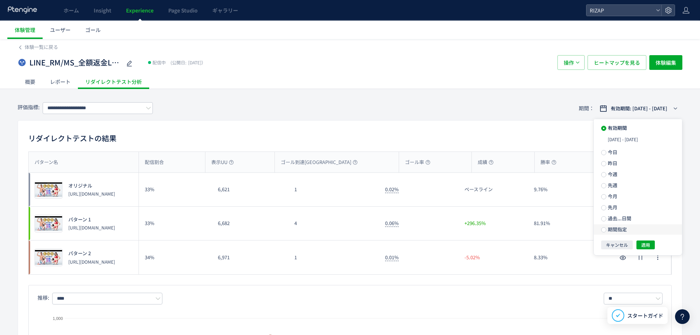
click at [625, 231] on span "期間指定" at bounding box center [616, 228] width 21 height 7
click at [625, 231] on input "**********" at bounding box center [625, 229] width 28 height 6
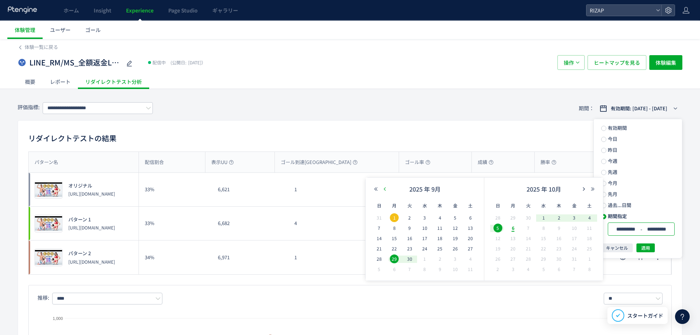
click at [385, 189] on icon "button" at bounding box center [384, 189] width 4 height 4
click at [328, 112] on div "**********" at bounding box center [350, 108] width 664 height 24
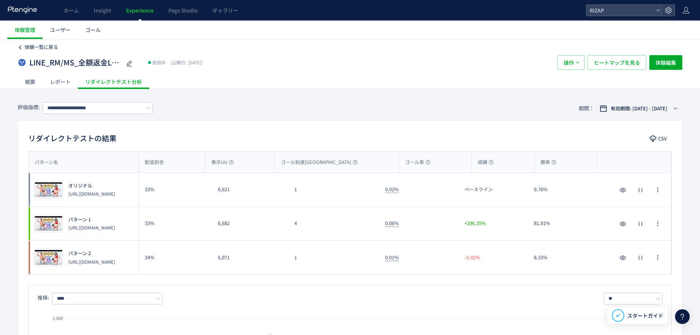
click at [29, 49] on span "体験一覧に戻る" at bounding box center [41, 46] width 33 height 7
